Goal: Transaction & Acquisition: Purchase product/service

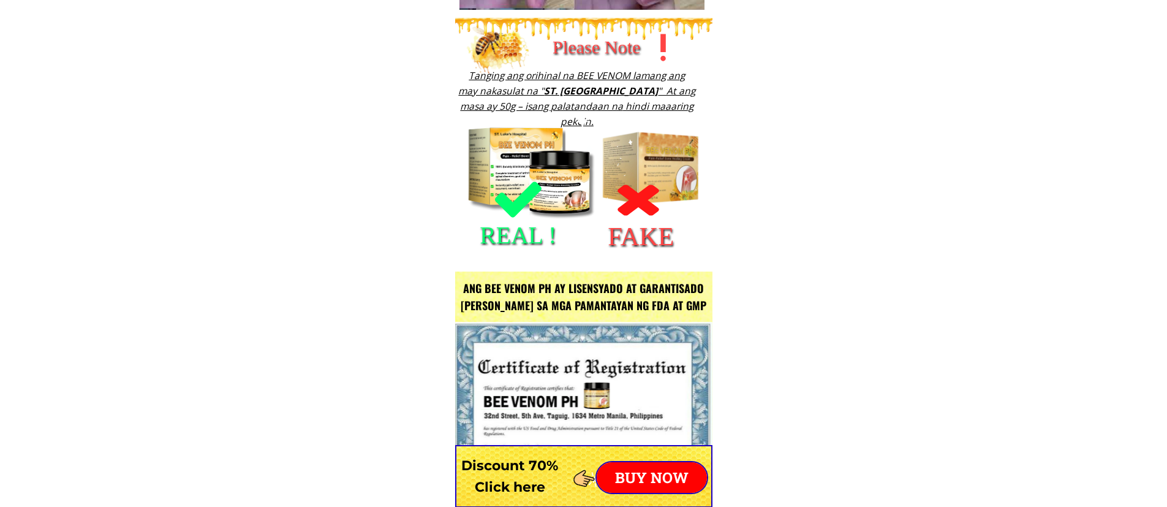
scroll to position [1777, 0]
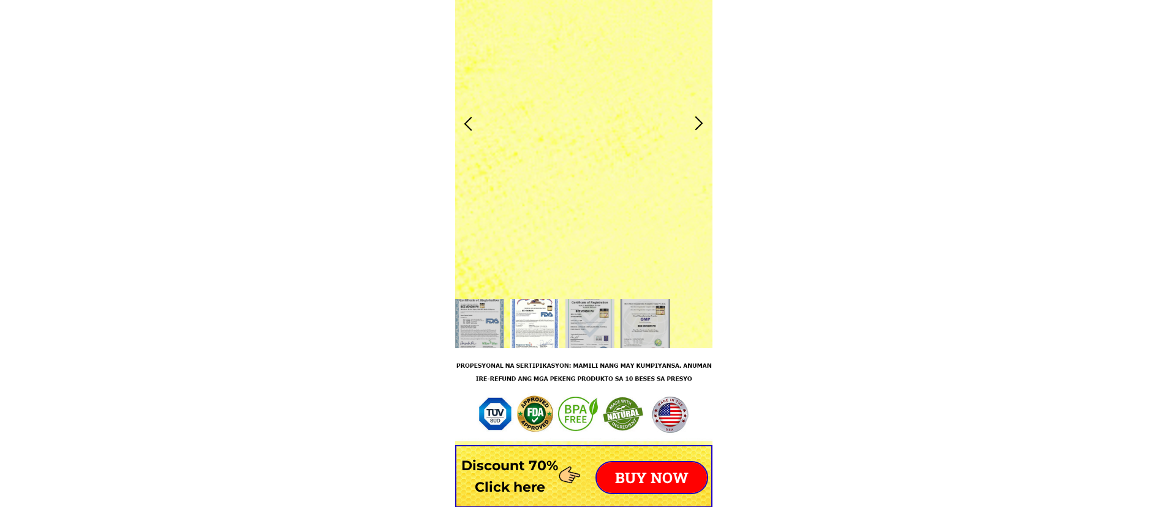
drag, startPoint x: 515, startPoint y: 118, endPoint x: 511, endPoint y: 110, distance: 8.5
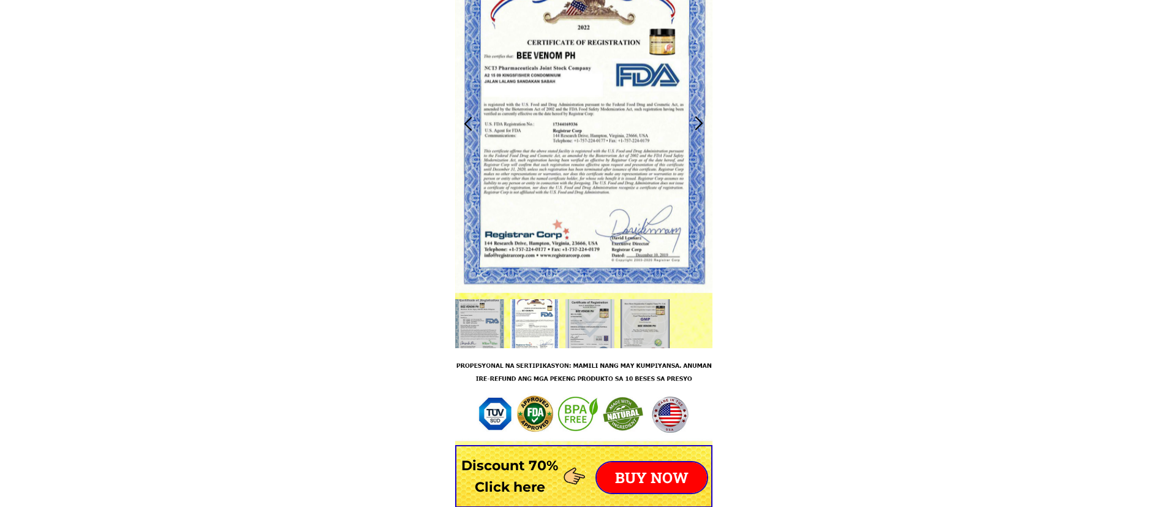
click at [511, 110] on div at bounding box center [583, 123] width 257 height 339
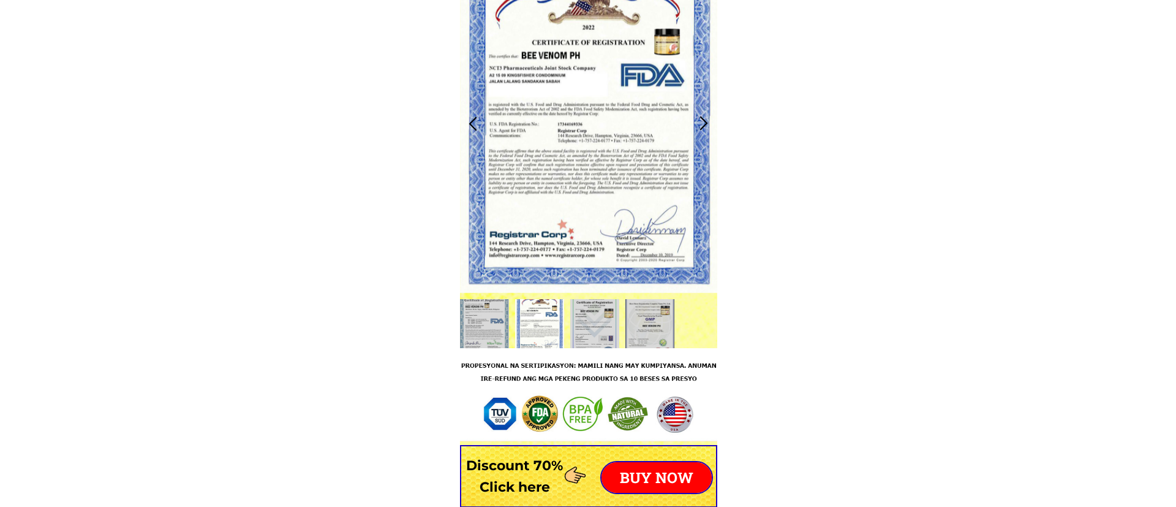
scroll to position [0, 0]
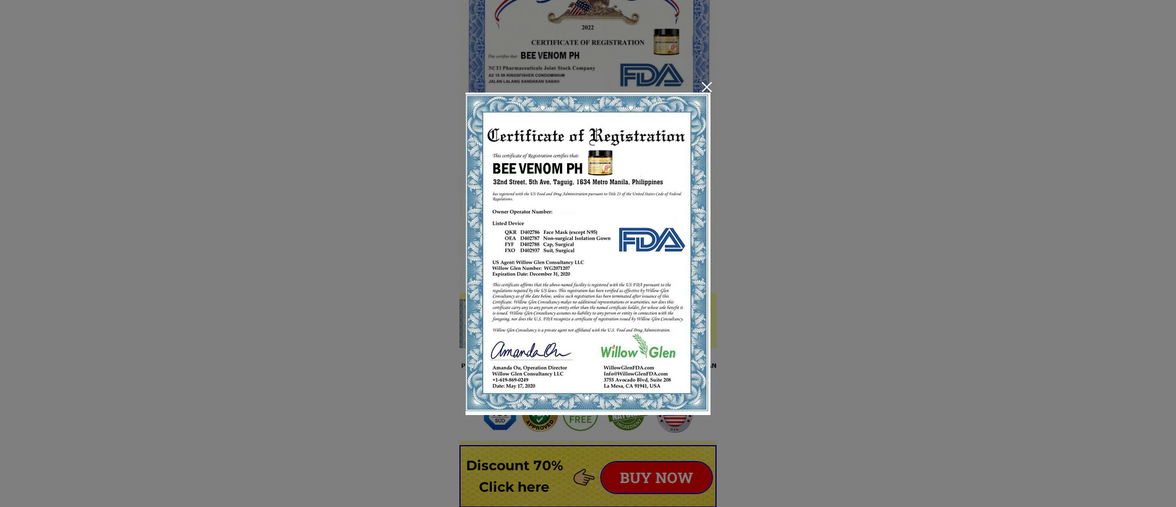
click at [701, 81] on div at bounding box center [588, 253] width 1176 height 507
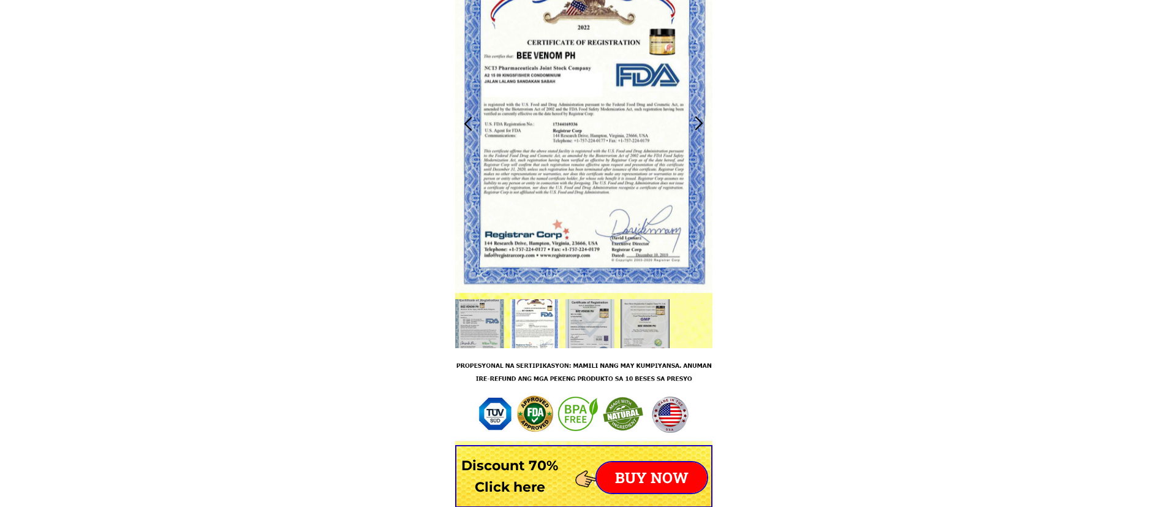
scroll to position [2144, 0]
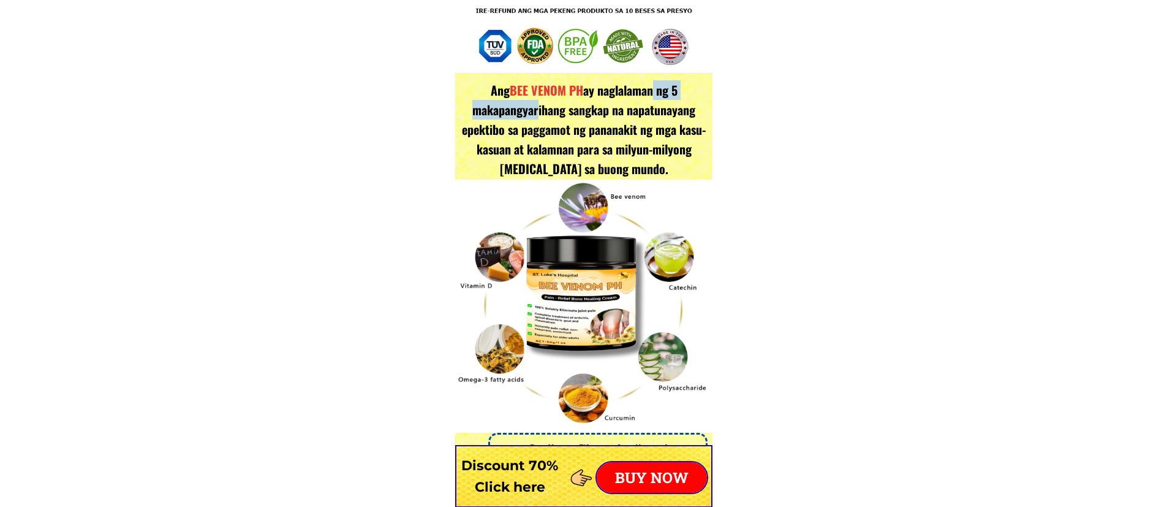
drag, startPoint x: 648, startPoint y: 95, endPoint x: 533, endPoint y: 104, distance: 114.9
click at [533, 104] on h3 "Ang BEE VENOM PH ay naglalaman ng 5 makapangyarihang sangkap na napatunayang ep…" at bounding box center [583, 129] width 251 height 98
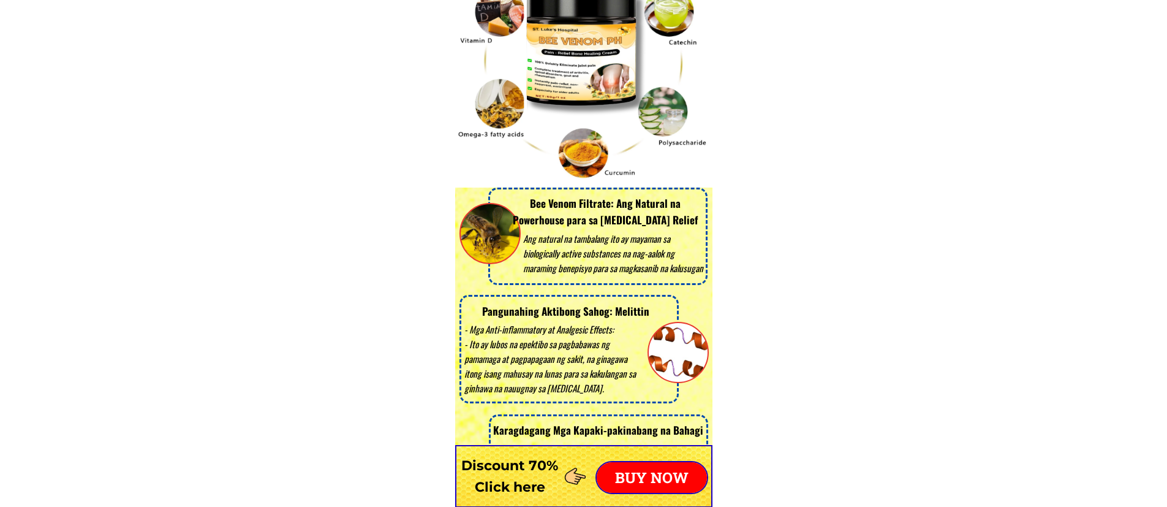
scroll to position [2757, 0]
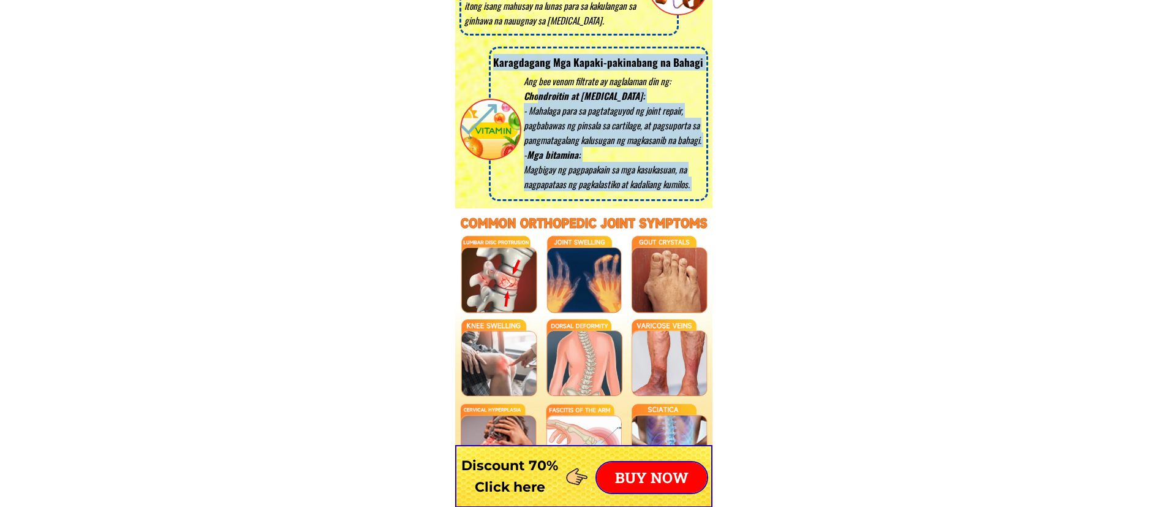
drag, startPoint x: 629, startPoint y: 224, endPoint x: 597, endPoint y: 147, distance: 83.3
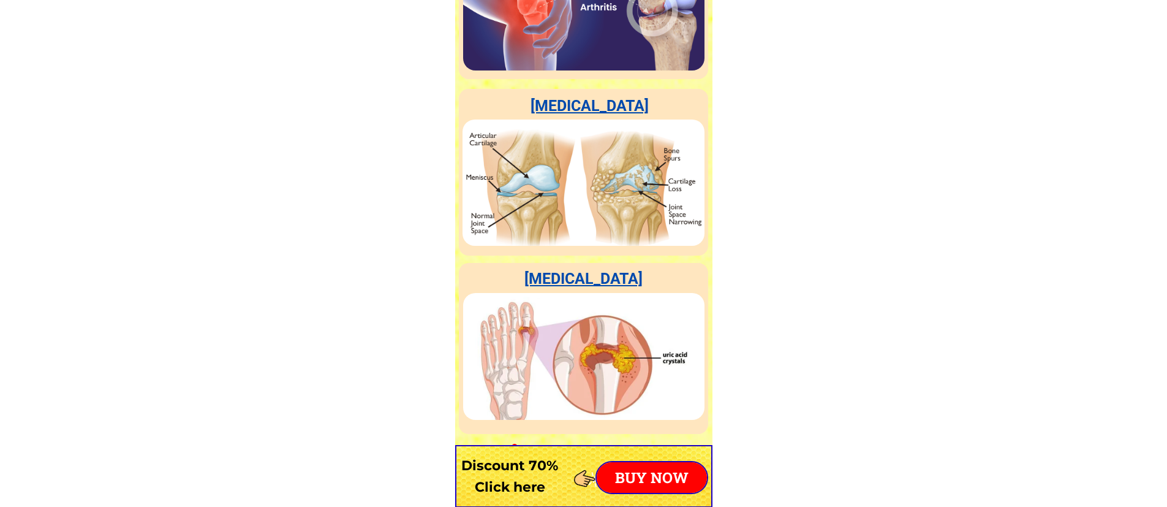
scroll to position [3860, 0]
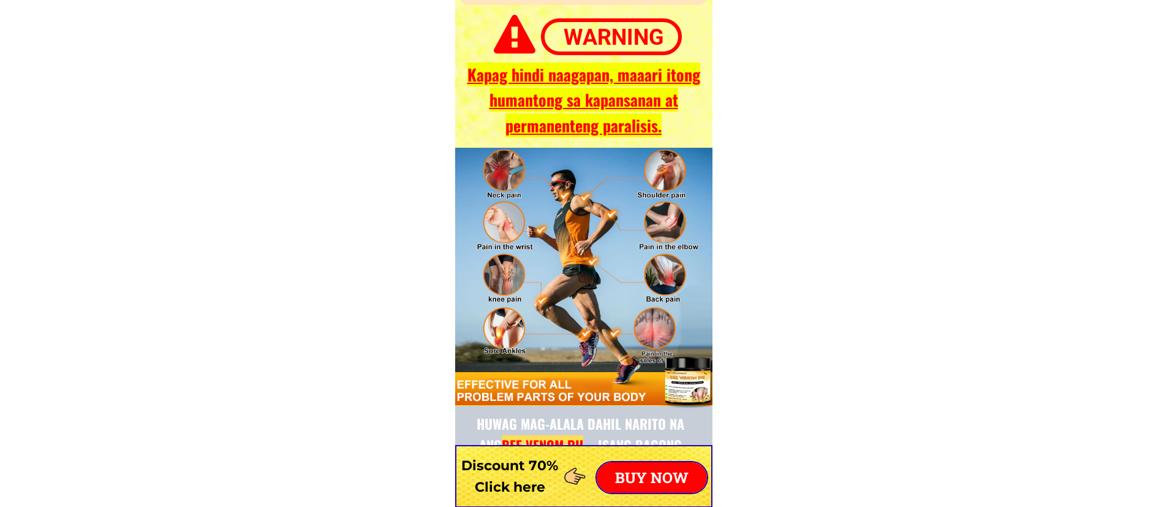
drag, startPoint x: 614, startPoint y: 181, endPoint x: 529, endPoint y: 291, distance: 139.3
click at [529, 291] on div at bounding box center [583, 276] width 257 height 257
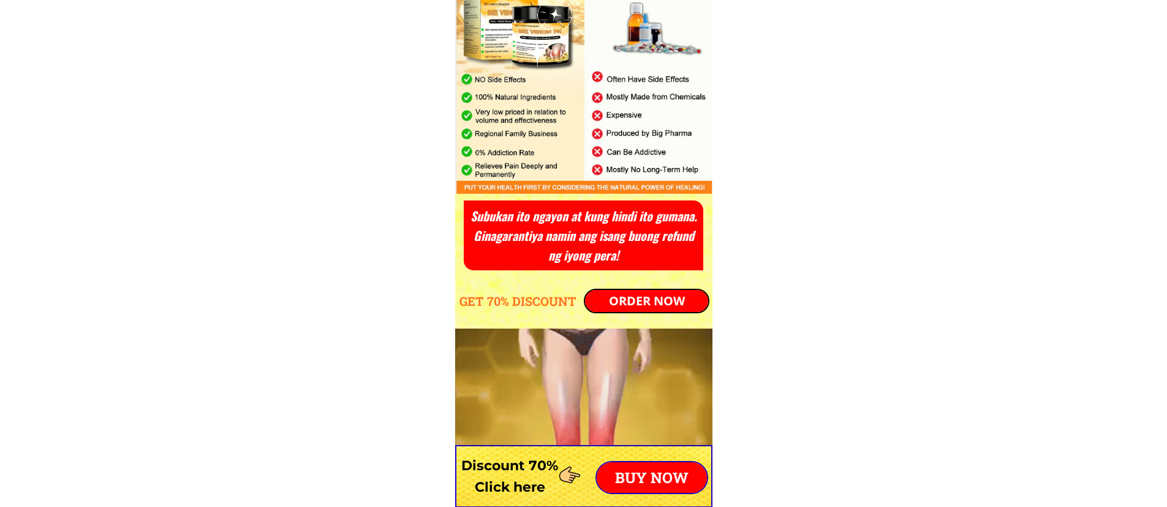
scroll to position [4411, 0]
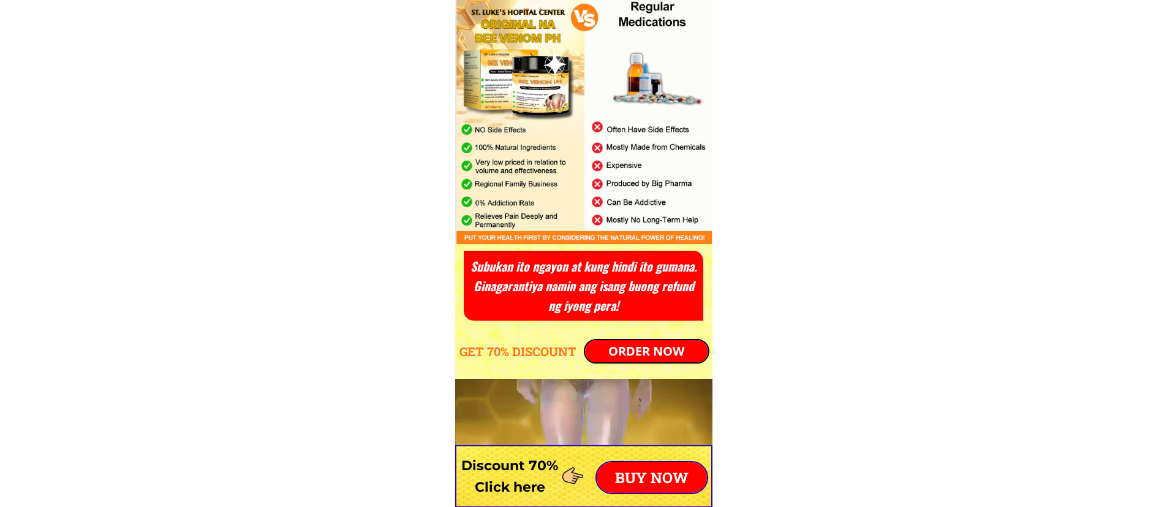
drag, startPoint x: 571, startPoint y: 173, endPoint x: 504, endPoint y: 148, distance: 71.9
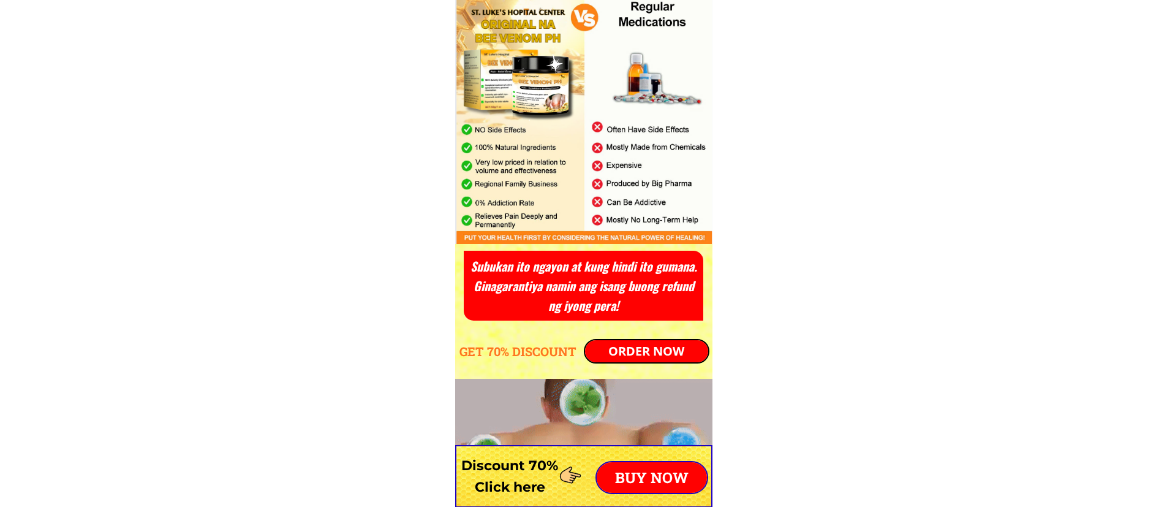
click at [504, 148] on div at bounding box center [583, 115] width 257 height 255
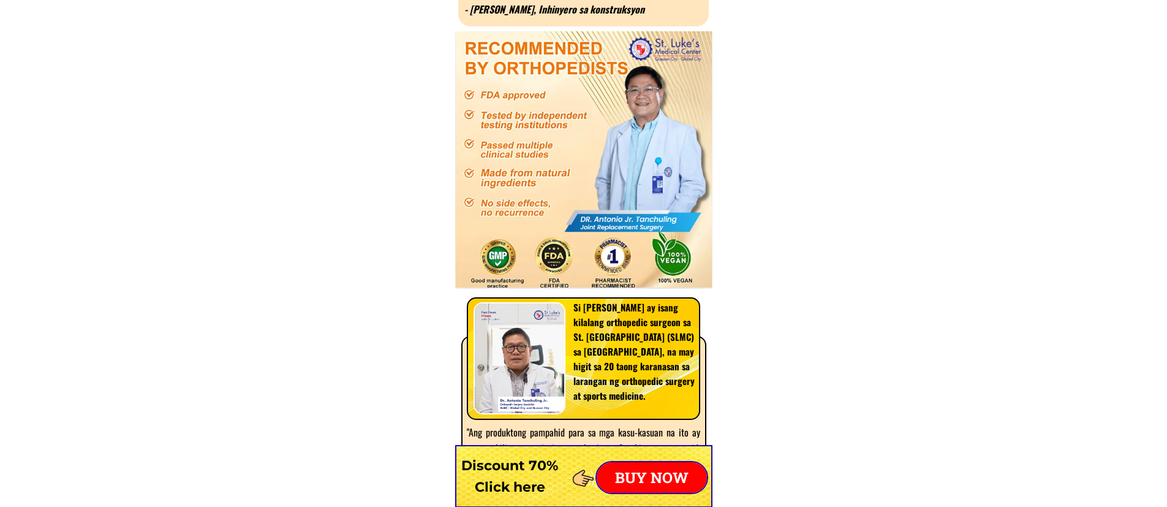
scroll to position [7107, 0]
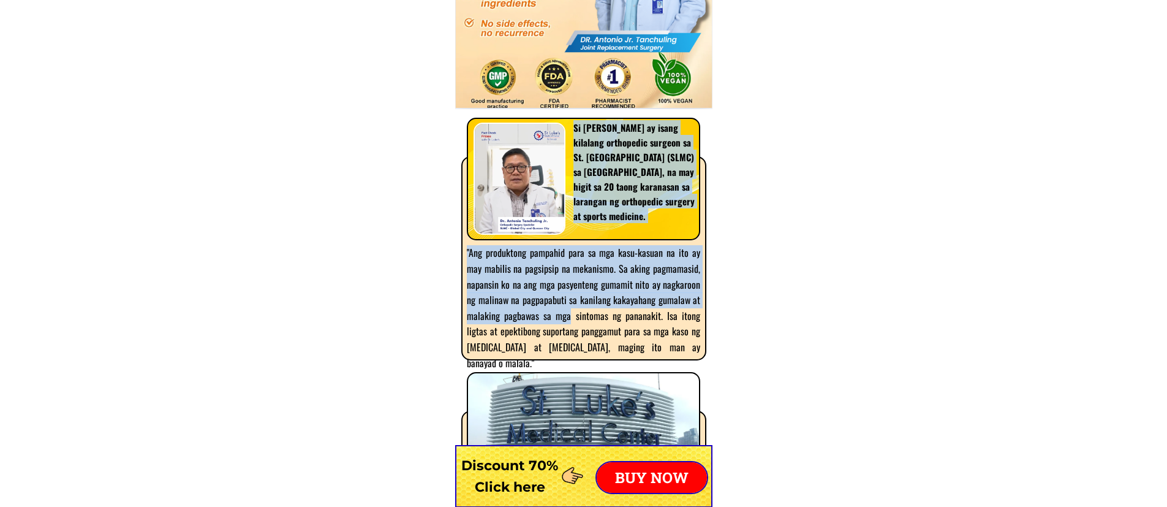
drag, startPoint x: 697, startPoint y: 389, endPoint x: 573, endPoint y: 315, distance: 144.8
click at [573, 315] on div "Si [PERSON_NAME] ay isang kilalang orthopedic surgeon sa St. [GEOGRAPHIC_DATA] …" at bounding box center [583, 351] width 257 height 999
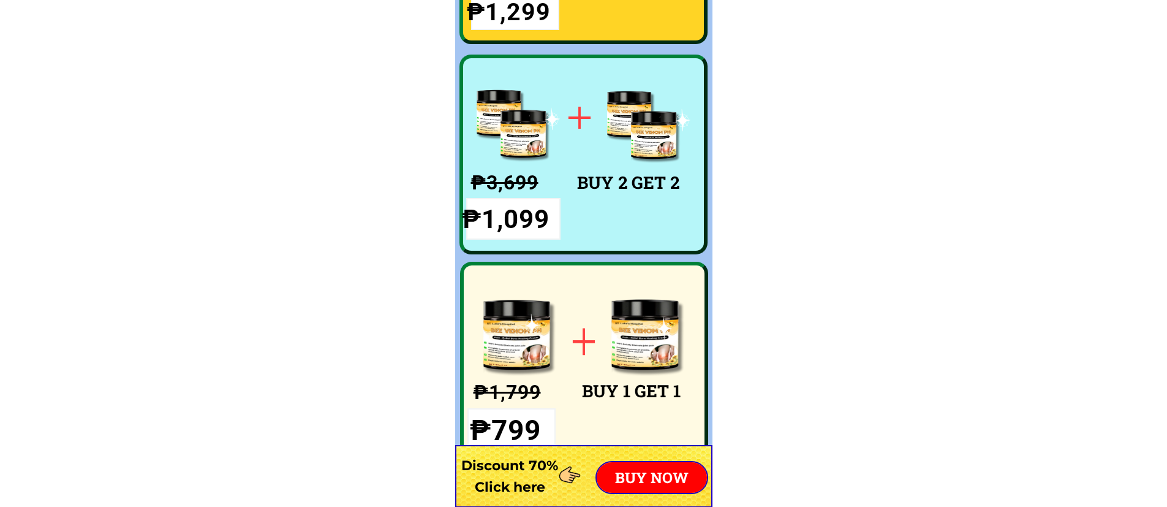
scroll to position [9251, 0]
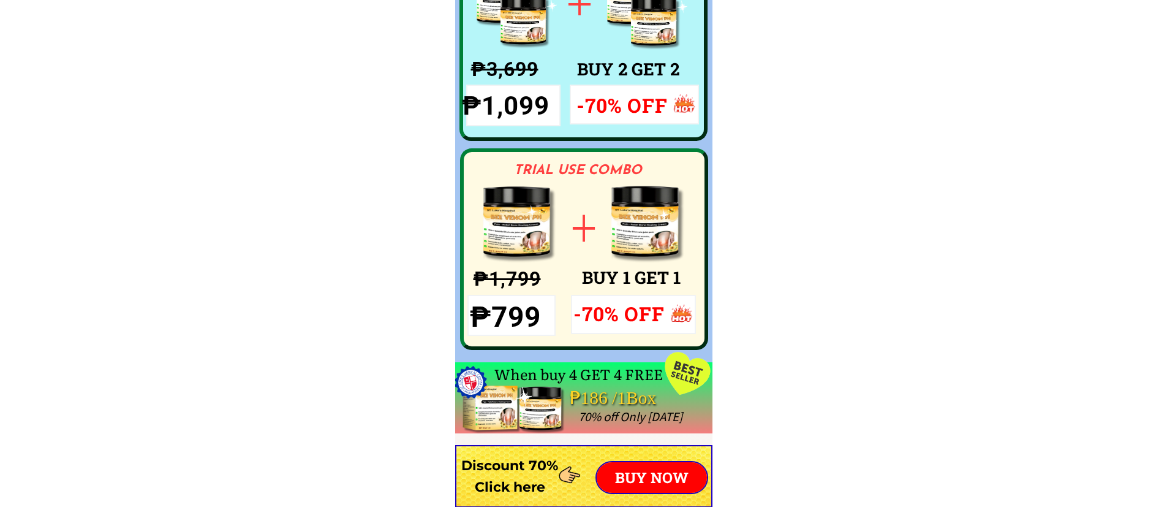
click at [645, 480] on p "BUY NOW" at bounding box center [652, 477] width 110 height 31
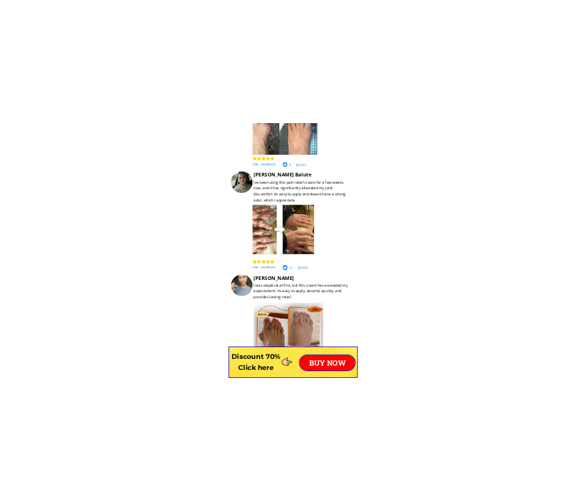
scroll to position [10287, 0]
